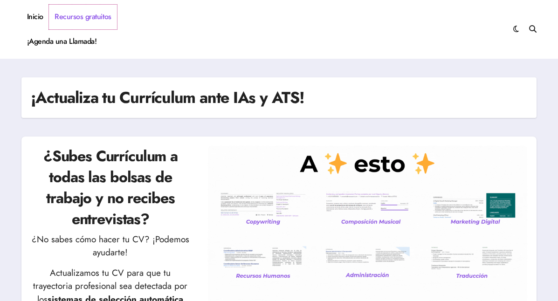
click at [84, 20] on link "Recursos gratuitos" at bounding box center [83, 17] width 68 height 25
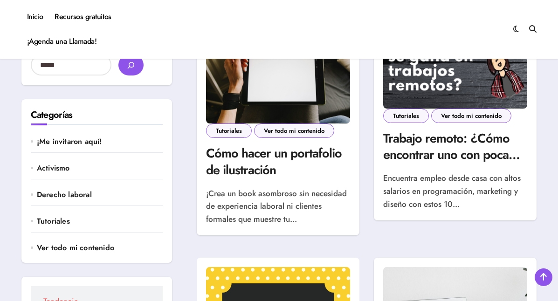
scroll to position [274, 0]
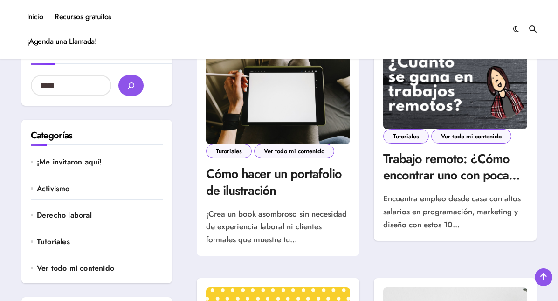
click at [278, 91] on img at bounding box center [278, 96] width 144 height 96
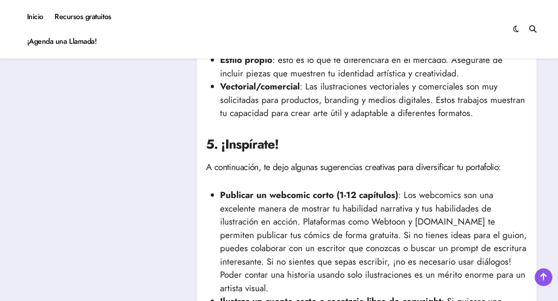
scroll to position [659, 0]
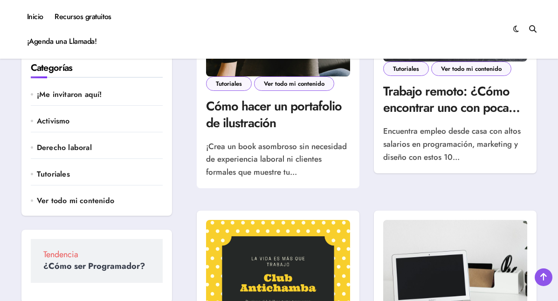
scroll to position [340, 0]
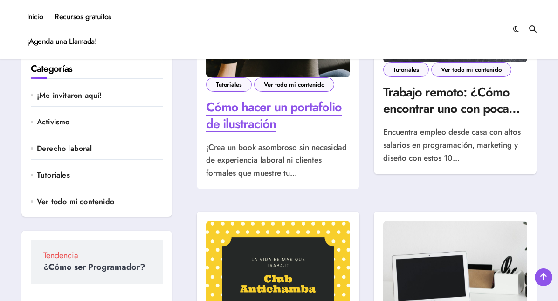
click at [260, 110] on link "Cómo hacer un portafolio de ilustración" at bounding box center [274, 115] width 136 height 34
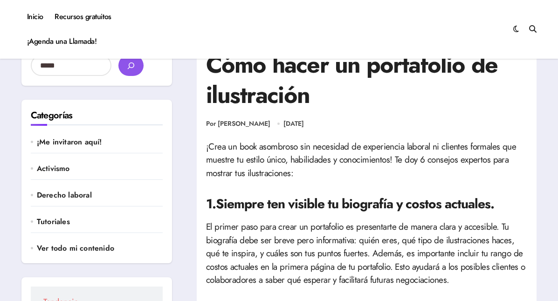
scroll to position [238, 0]
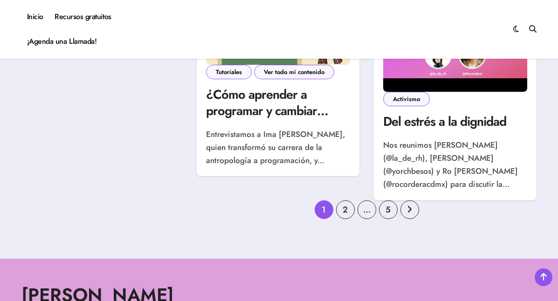
scroll to position [1340, 0]
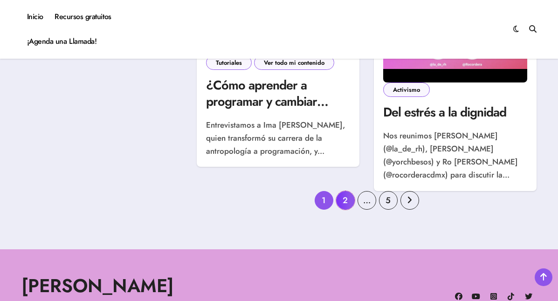
click at [347, 210] on link "2" at bounding box center [345, 200] width 19 height 19
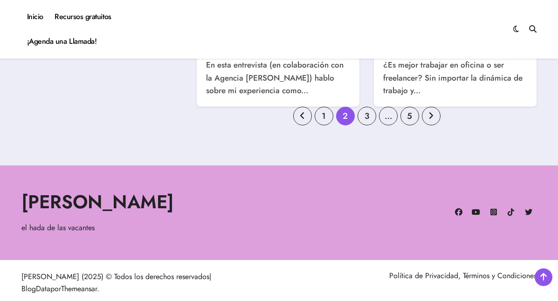
scroll to position [1444, 0]
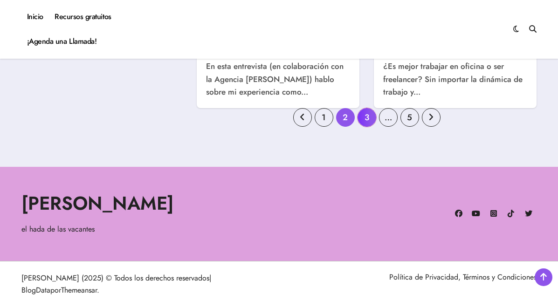
click at [365, 109] on link "3" at bounding box center [366, 117] width 19 height 19
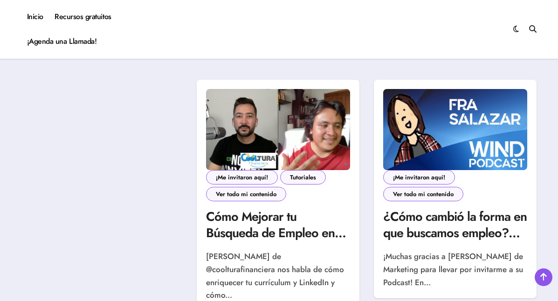
scroll to position [1471, 0]
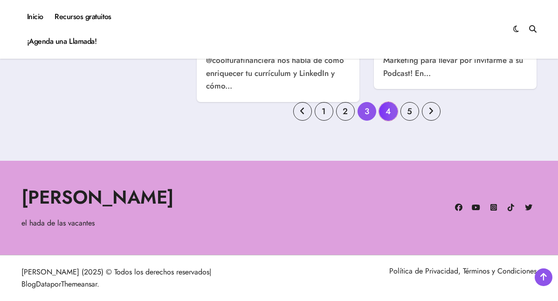
click at [384, 107] on link "4" at bounding box center [388, 111] width 19 height 19
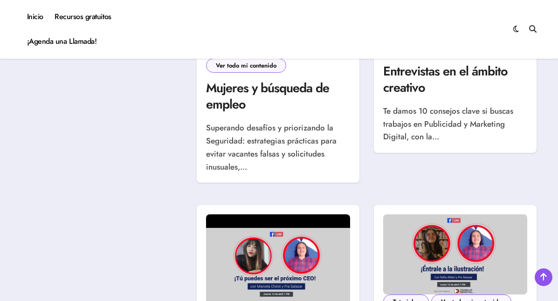
scroll to position [632, 0]
